Goal: Task Accomplishment & Management: Complete application form

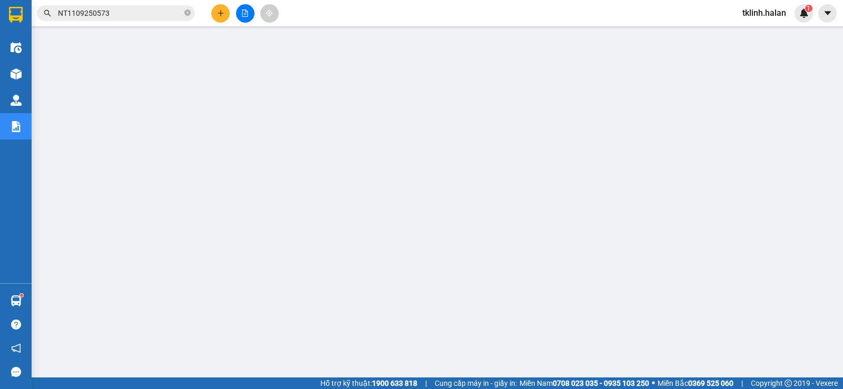
click at [117, 7] on span "NT1109250573" at bounding box center [116, 13] width 158 height 16
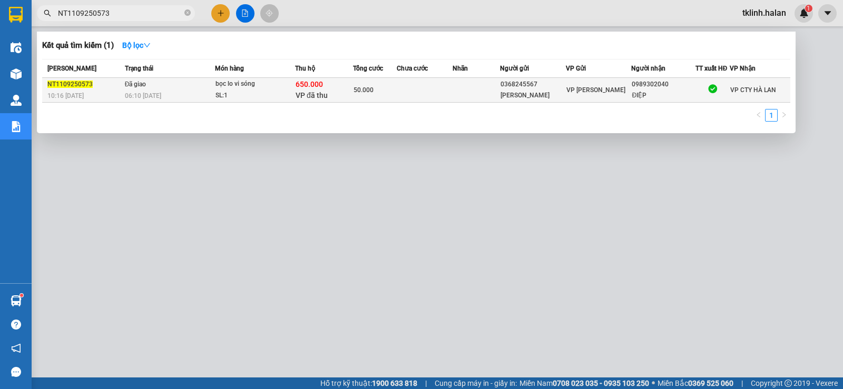
click at [76, 94] on span "10:16 [DATE]" at bounding box center [65, 95] width 36 height 7
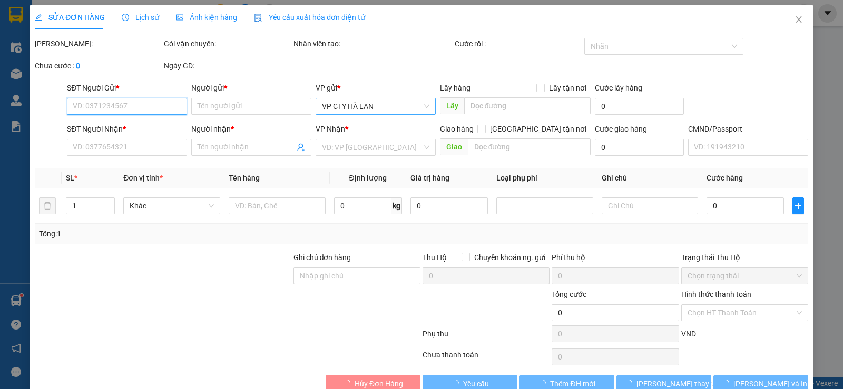
type input "0368245567"
type input "[PERSON_NAME]"
type input "0989302040"
type input "ĐIỆP"
checkbox input "true"
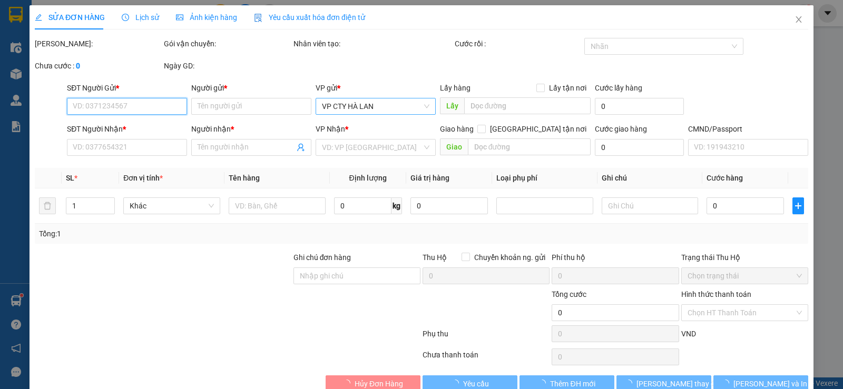
type input "650.000"
type input "30.000"
type input "50.000"
